Goal: Task Accomplishment & Management: Complete application form

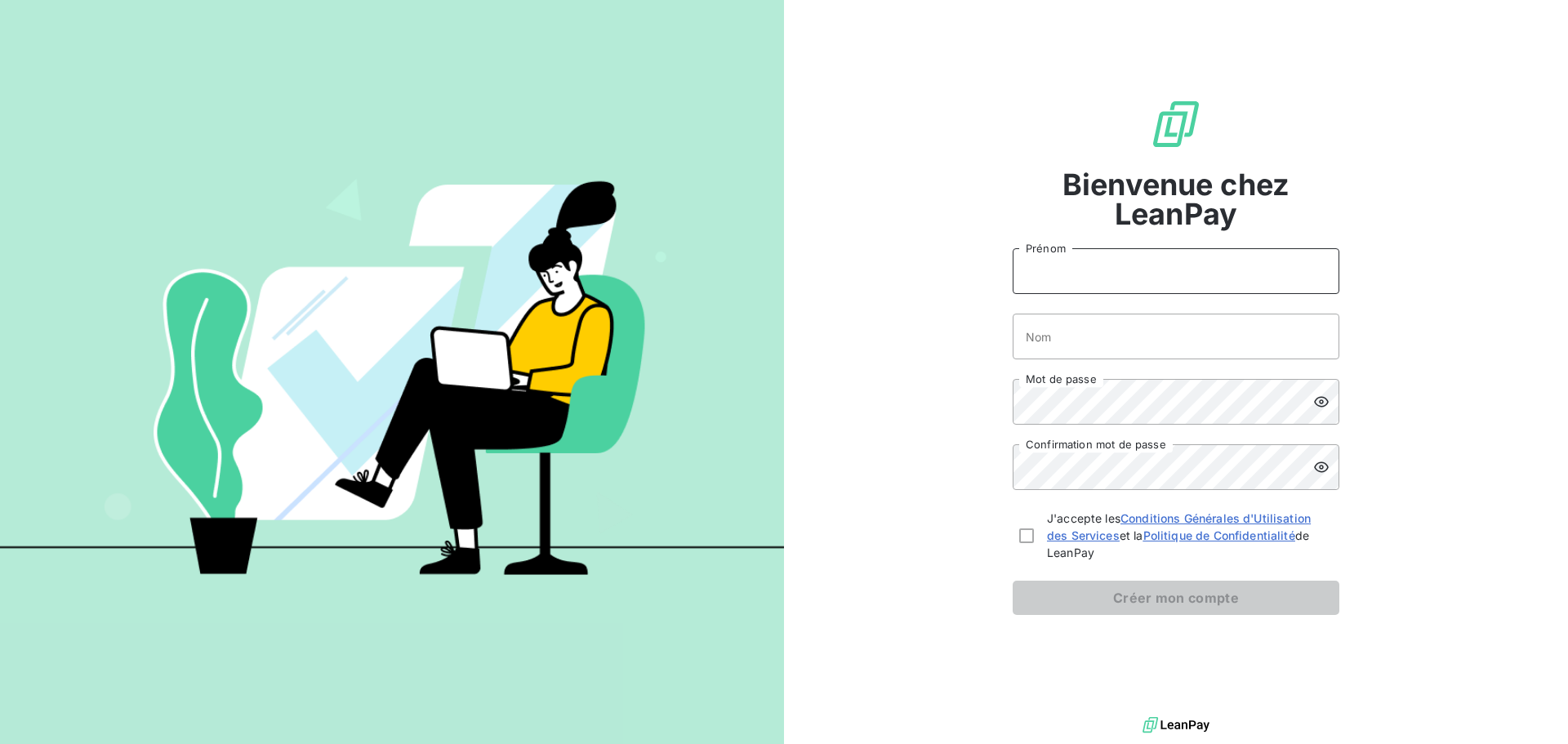
click at [1119, 277] on input "Prénom" at bounding box center [1176, 271] width 327 height 46
type input "corinne"
type input "halipre"
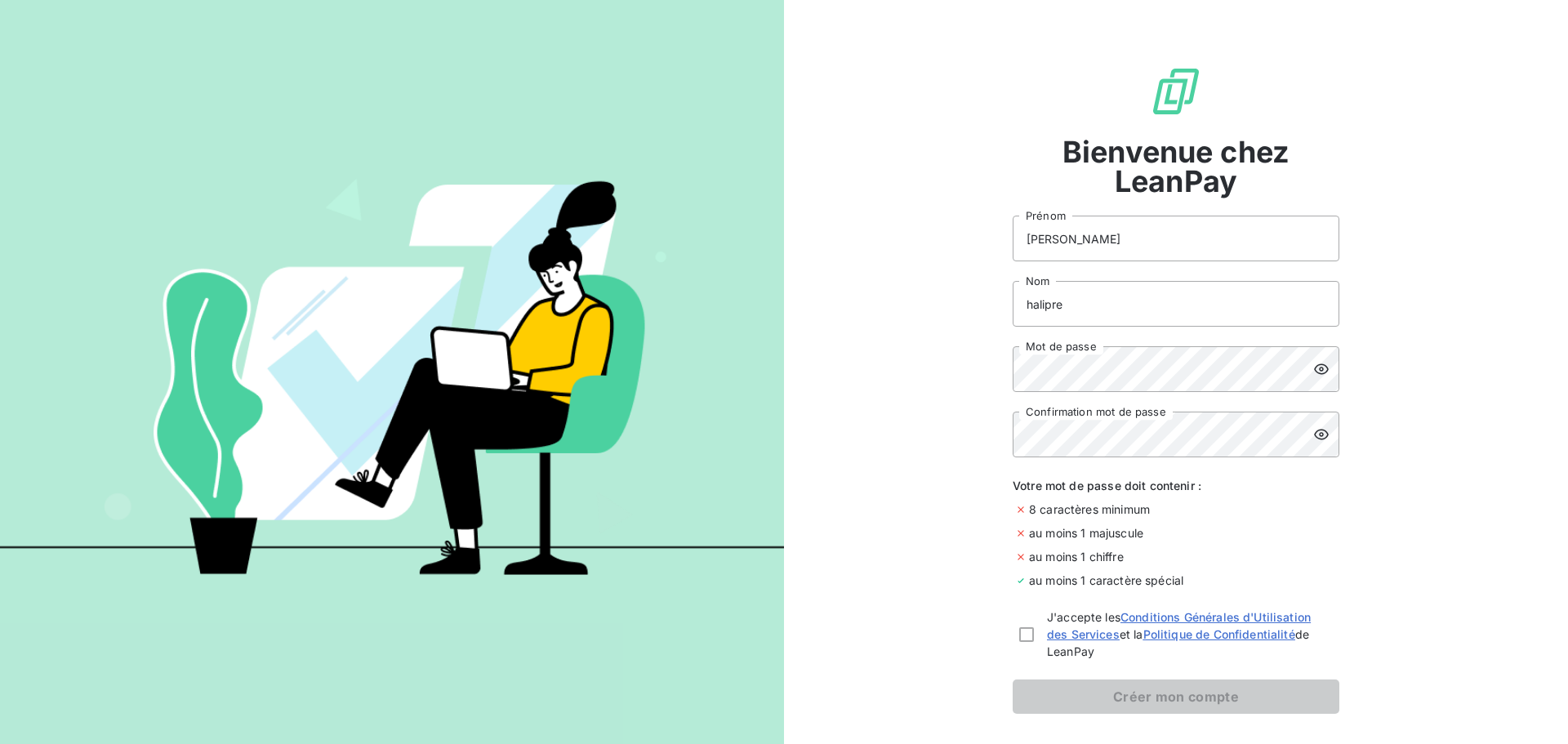
click at [1314, 370] on icon at bounding box center [1322, 370] width 15 height 11
click at [1316, 435] on icon at bounding box center [1322, 435] width 16 height 16
click at [1019, 632] on div at bounding box center [1027, 635] width 15 height 15
checkbox input "true"
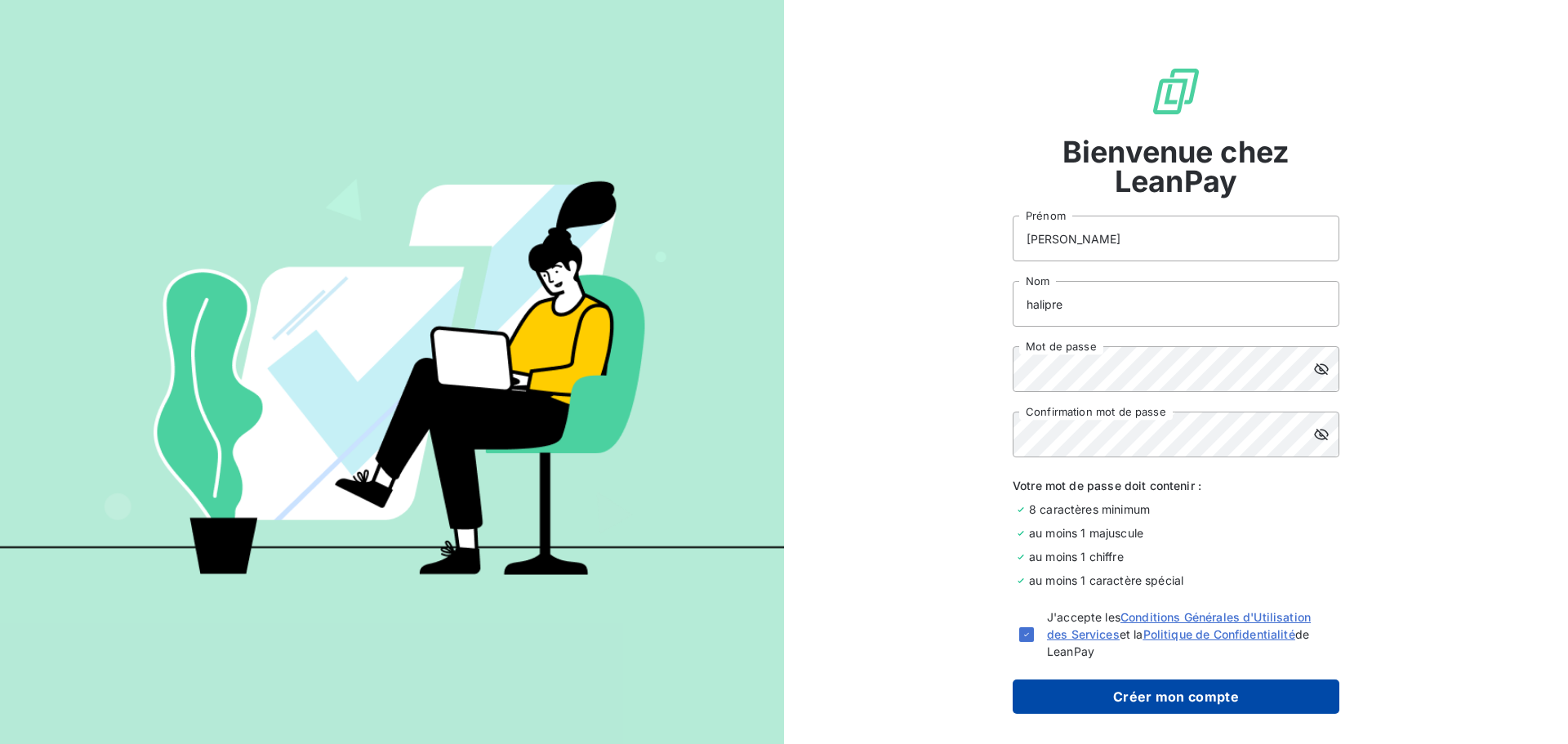
click at [1151, 694] on button "Créer mon compte" at bounding box center [1176, 696] width 327 height 34
